Goal: Task Accomplishment & Management: Complete application form

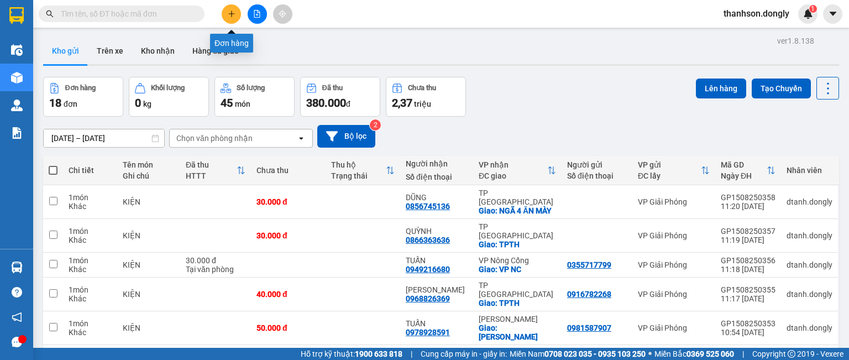
click at [230, 15] on icon "plus" at bounding box center [232, 14] width 8 height 8
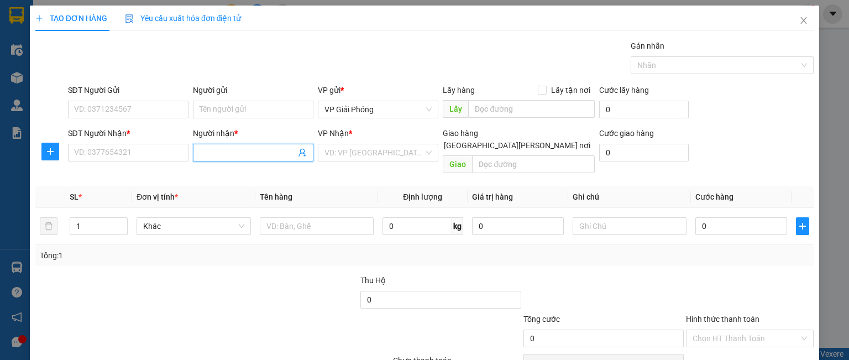
click at [193, 149] on span at bounding box center [253, 153] width 120 height 18
type input "lINH 162"
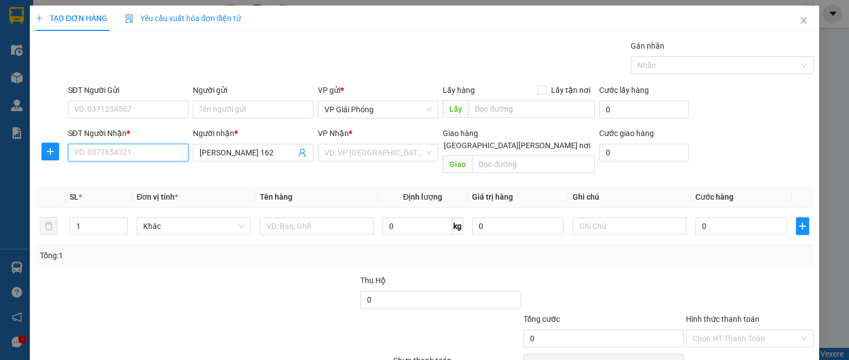
click at [155, 154] on input "SĐT Người Nhận *" at bounding box center [128, 153] width 120 height 18
type input "0814822882"
click at [104, 172] on div "0814822882 - Linh 162" at bounding box center [135, 174] width 124 height 12
type input "Linh 162"
checkbox input "true"
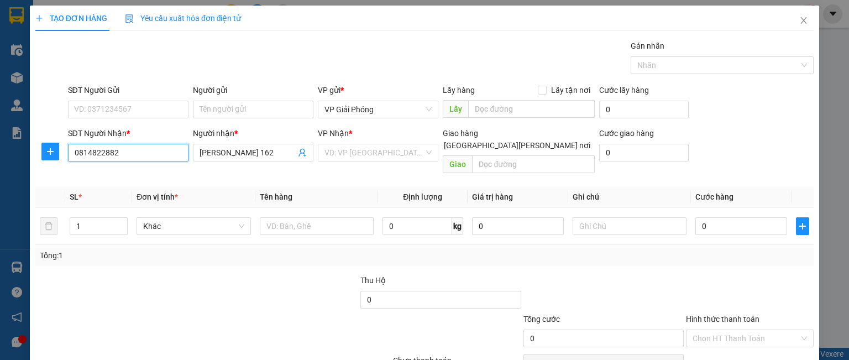
type input "TPTH"
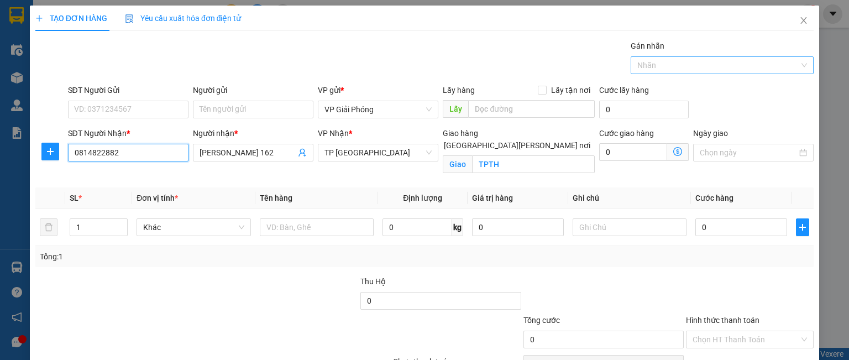
click at [647, 68] on div at bounding box center [716, 65] width 166 height 13
type input "0814822882"
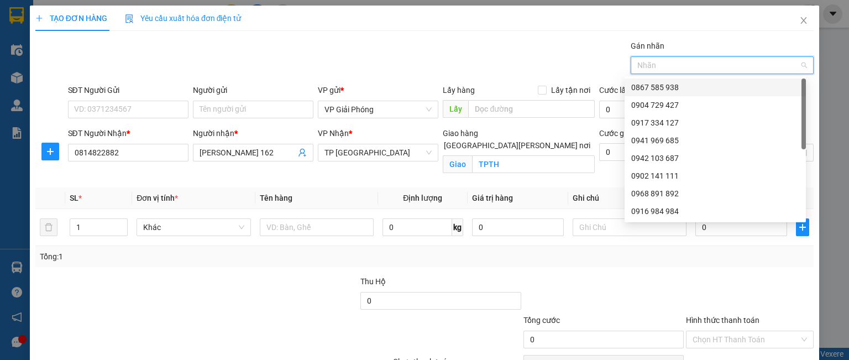
click at [649, 85] on div "0867 585 938" at bounding box center [715, 87] width 168 height 12
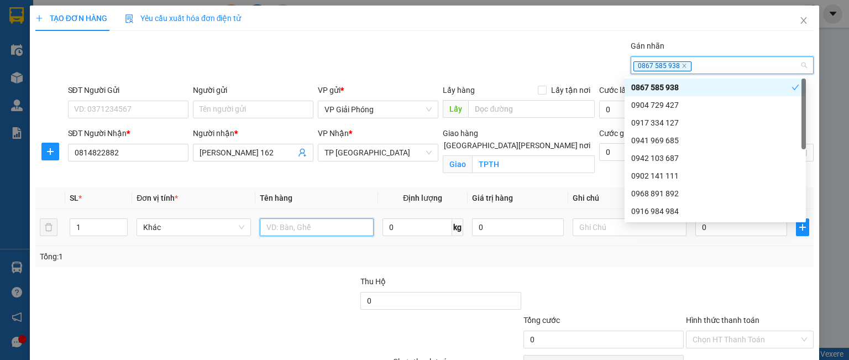
click at [312, 229] on input "text" at bounding box center [317, 227] width 114 height 18
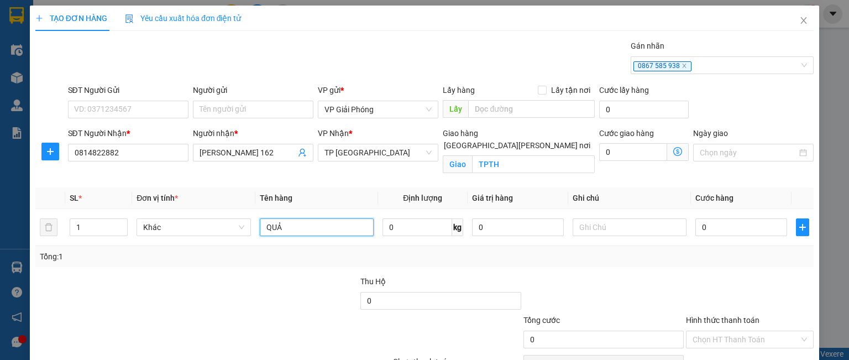
type input "QUẢ"
click at [697, 224] on input "0" at bounding box center [741, 227] width 92 height 18
type input "3"
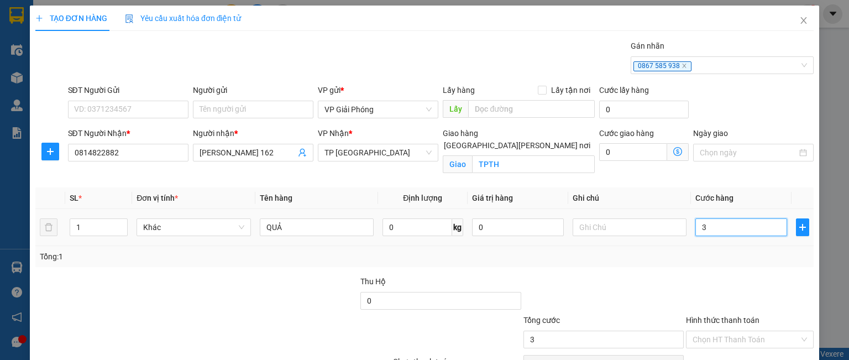
type input "30"
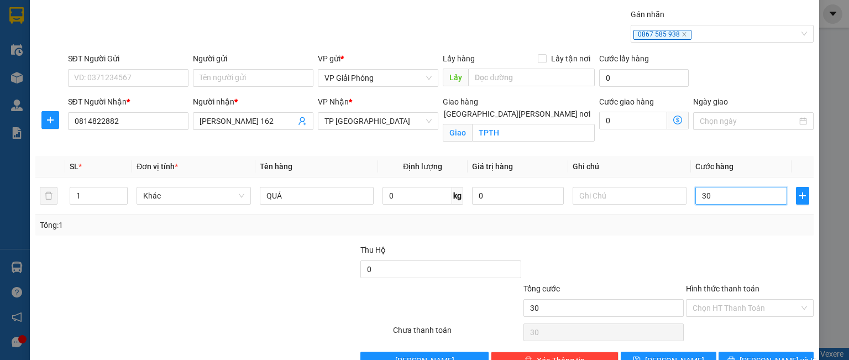
scroll to position [55, 0]
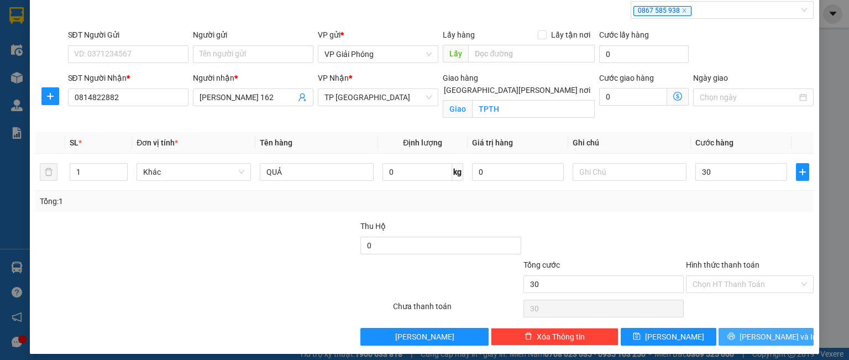
type input "30.000"
click at [728, 333] on button "Lưu và In" at bounding box center [766, 337] width 96 height 18
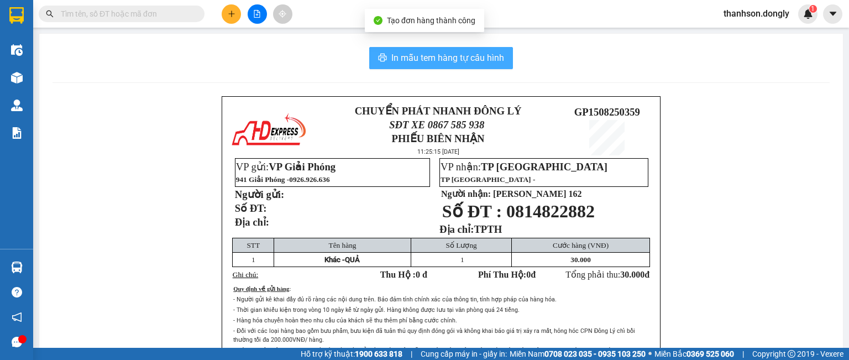
click at [475, 61] on span "In mẫu tem hàng tự cấu hình" at bounding box center [447, 58] width 113 height 14
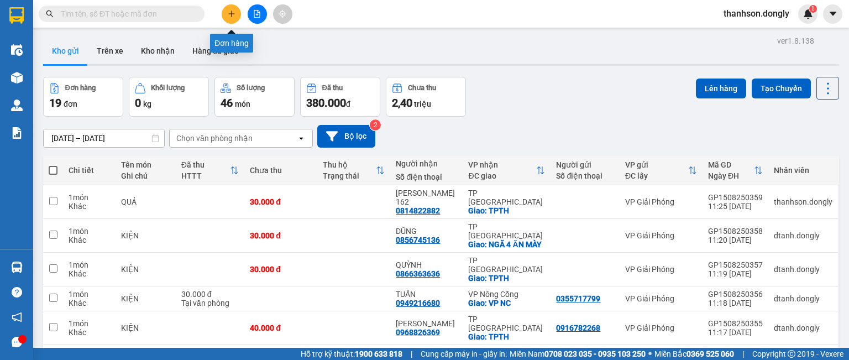
click at [230, 10] on icon "plus" at bounding box center [232, 14] width 8 height 8
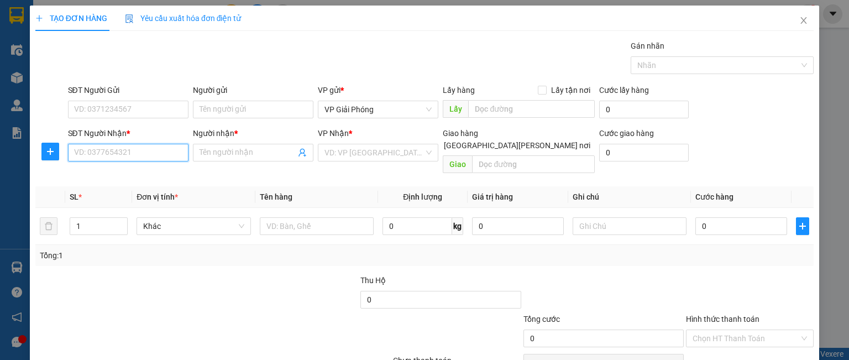
click at [154, 148] on input "SĐT Người Nhận *" at bounding box center [128, 153] width 120 height 18
click at [205, 150] on input "Người nhận *" at bounding box center [247, 152] width 96 height 12
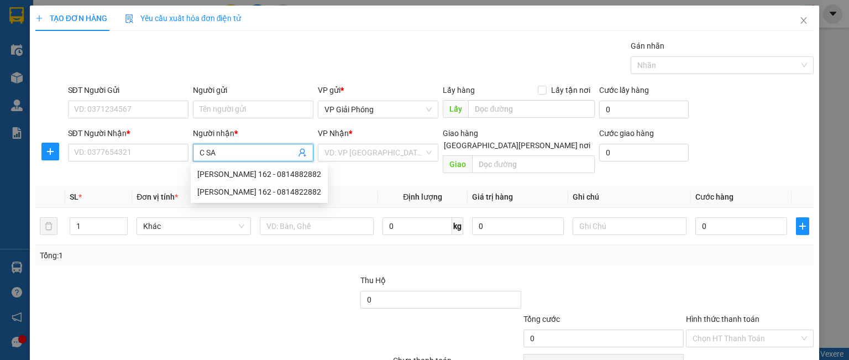
type input "C SAO"
click at [266, 172] on div "C SAO - 0965497772" at bounding box center [250, 174] width 106 height 12
type input "0965497772"
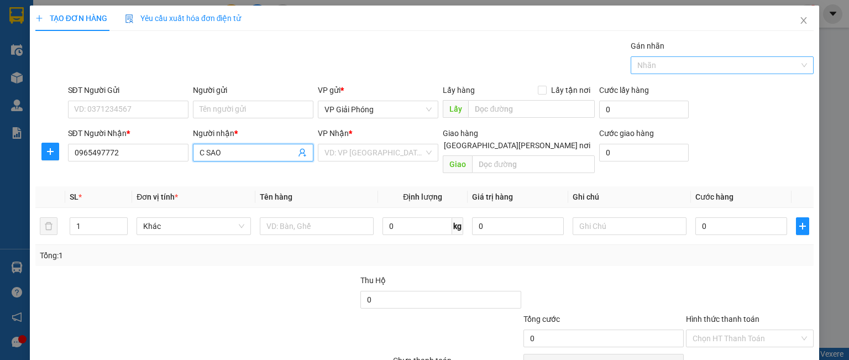
checkbox input "true"
type input "282 hải thượng lãn ông"
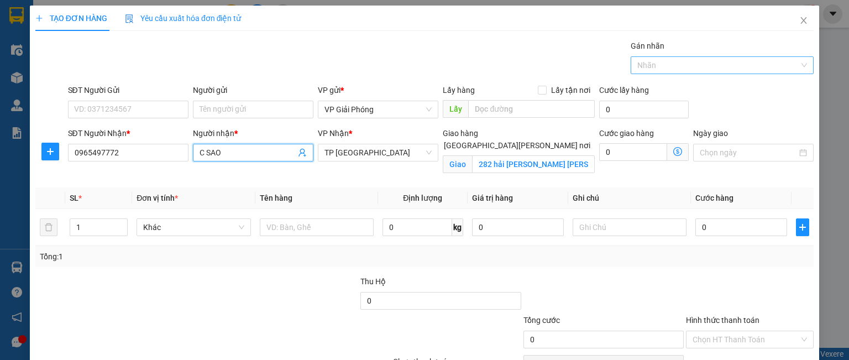
click at [658, 69] on div at bounding box center [716, 65] width 166 height 13
type input "C SAO"
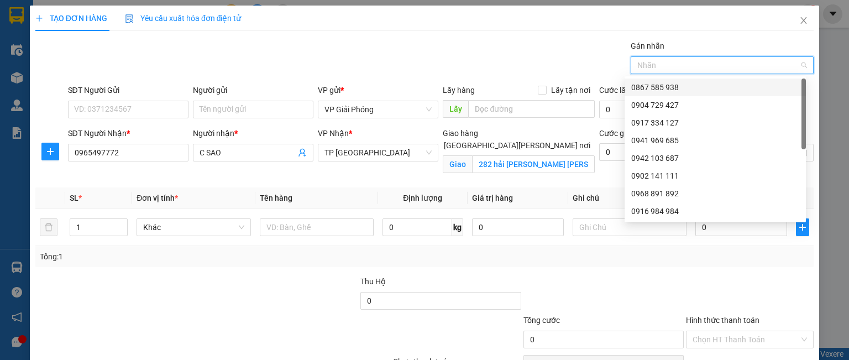
click at [659, 83] on div "0867 585 938" at bounding box center [715, 87] width 168 height 12
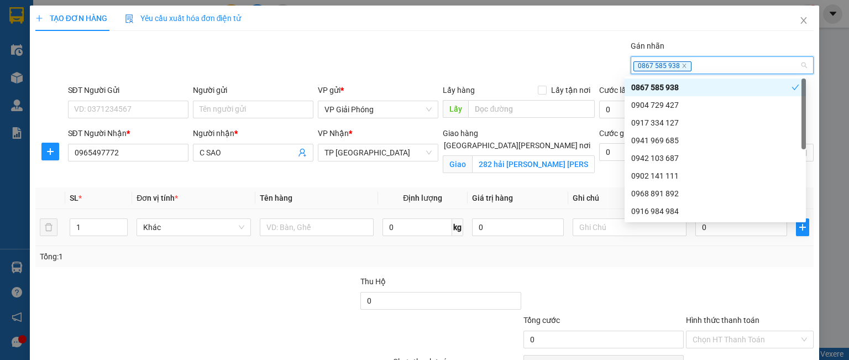
click at [54, 231] on tr "1 Khác 0 kg 0 0" at bounding box center [424, 227] width 778 height 37
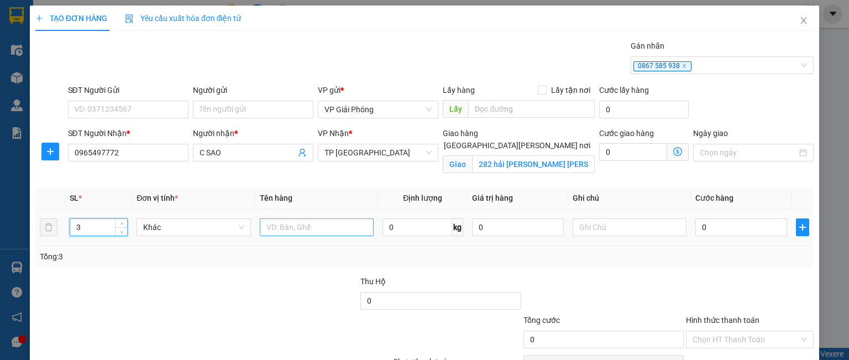
type input "3"
click at [274, 224] on input "text" at bounding box center [317, 227] width 114 height 18
type input "QUẢ"
click at [722, 224] on input "0" at bounding box center [741, 227] width 92 height 18
type input "9"
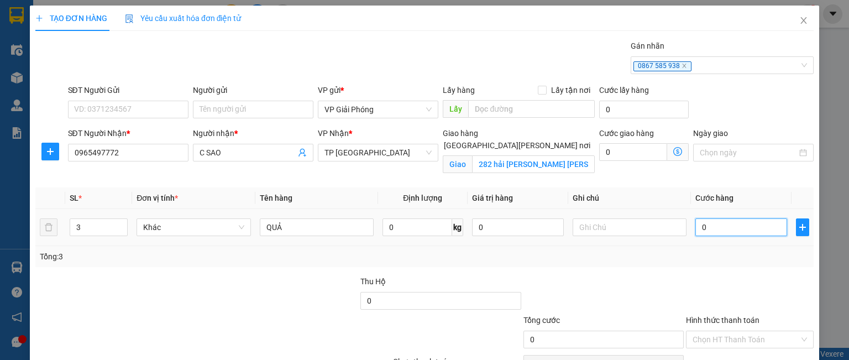
type input "9"
type input "90"
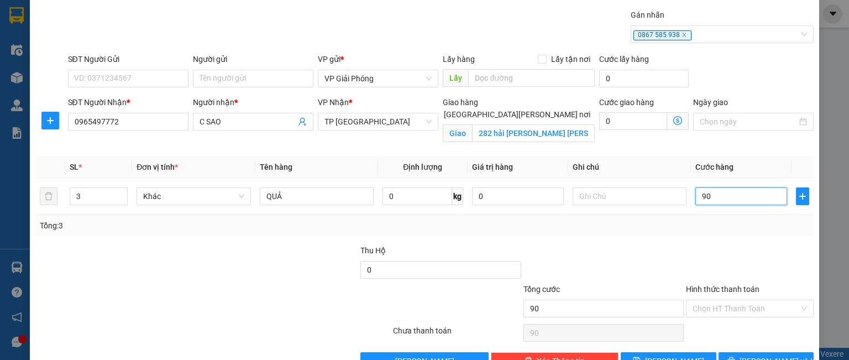
scroll to position [61, 0]
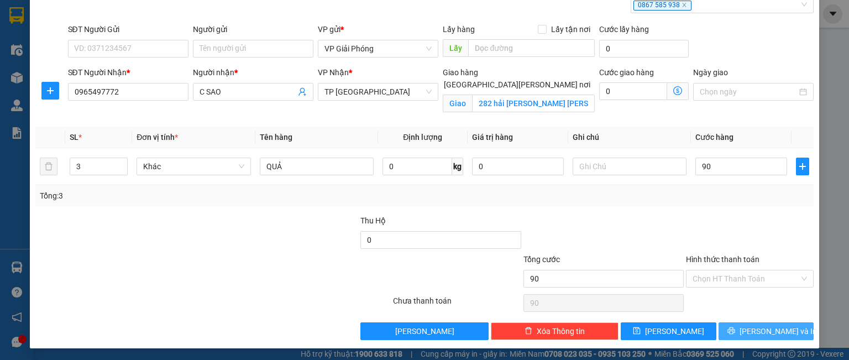
type input "90.000"
click at [731, 329] on button "Lưu và In" at bounding box center [766, 331] width 96 height 18
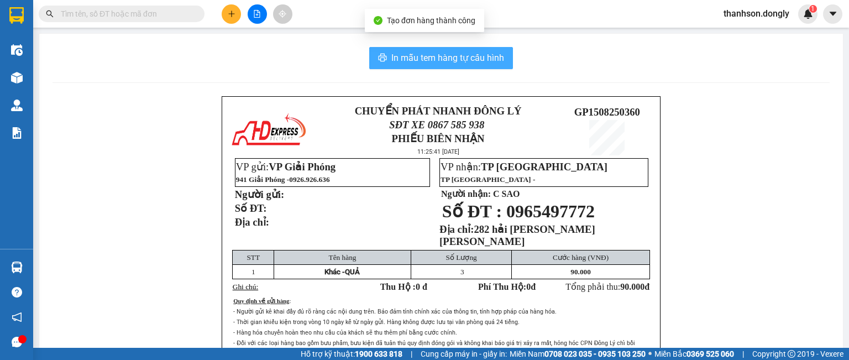
click at [418, 54] on span "In mẫu tem hàng tự cấu hình" at bounding box center [447, 58] width 113 height 14
